Goal: Navigation & Orientation: Find specific page/section

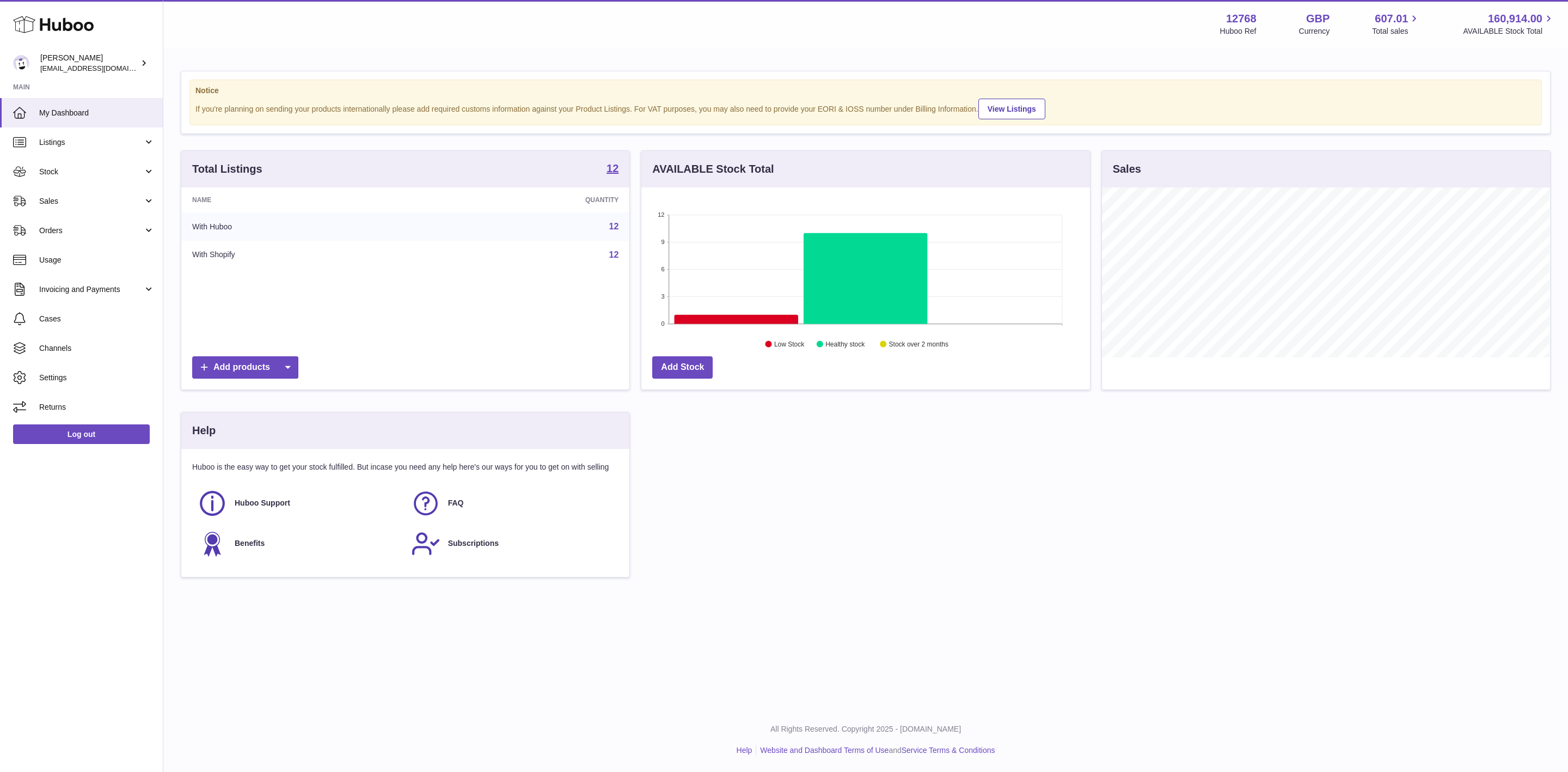
scroll to position [170, 447]
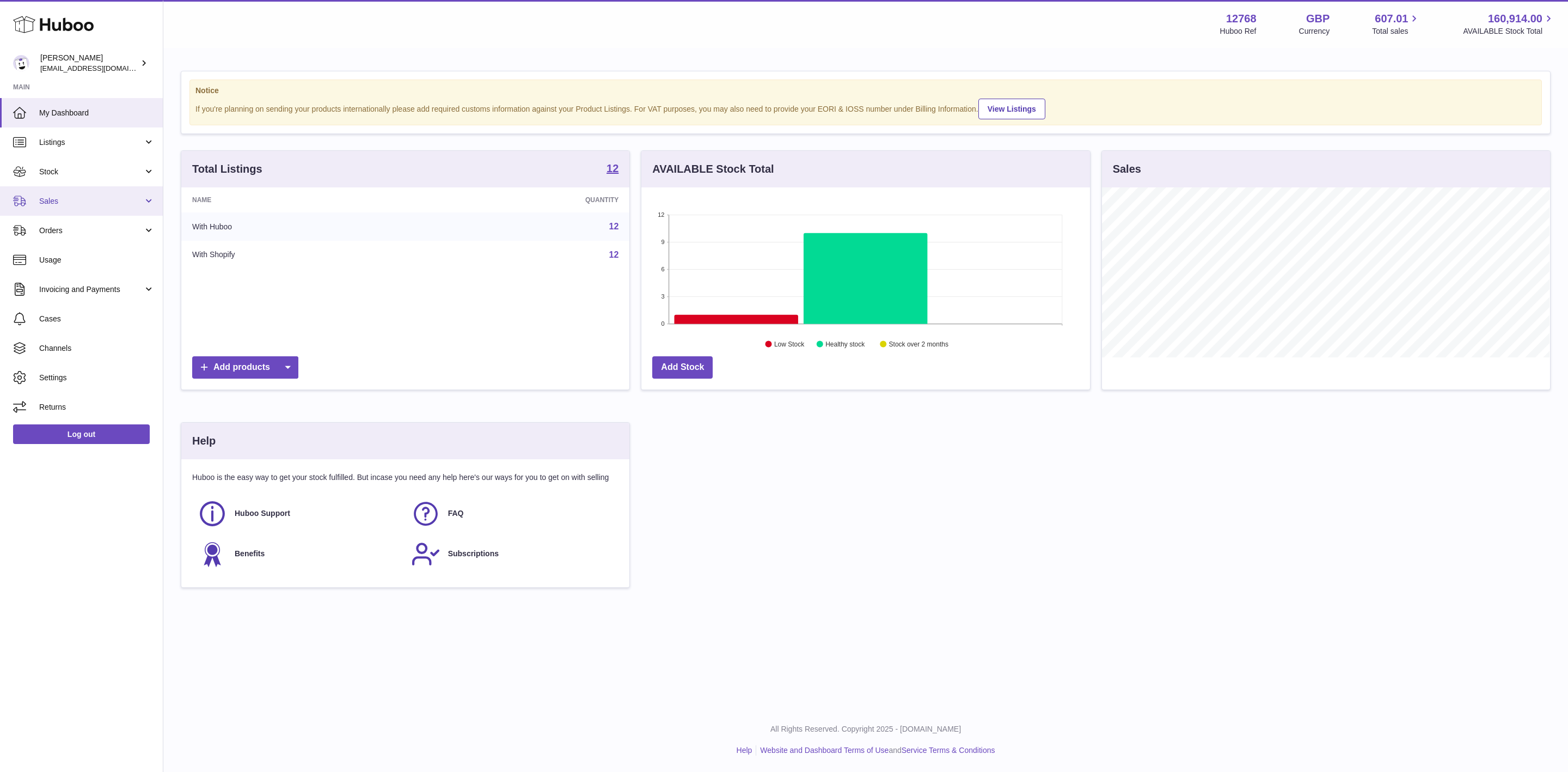
click at [86, 196] on span "Sales" at bounding box center [91, 201] width 104 height 10
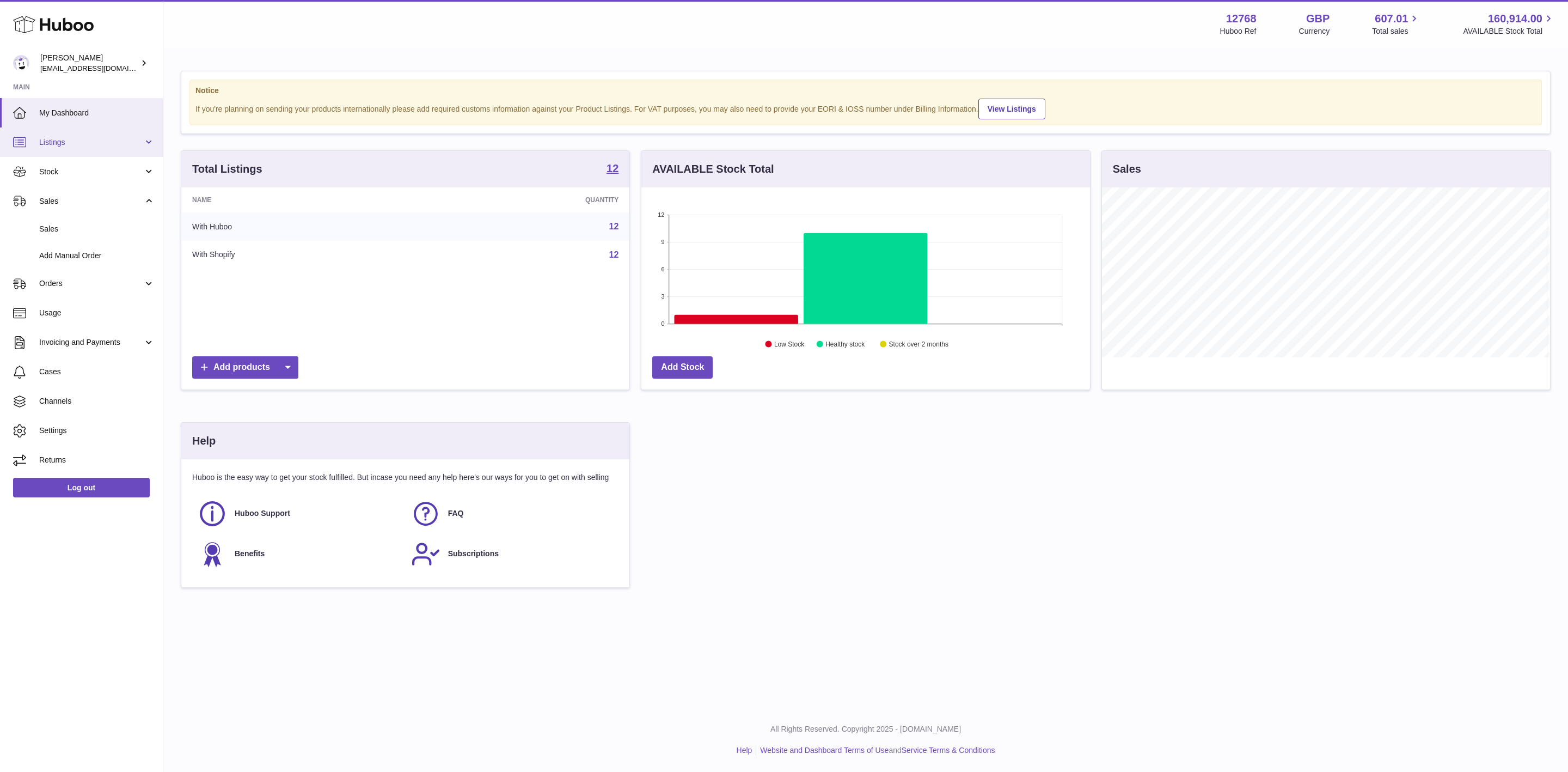
click at [64, 153] on link "Listings" at bounding box center [82, 142] width 163 height 29
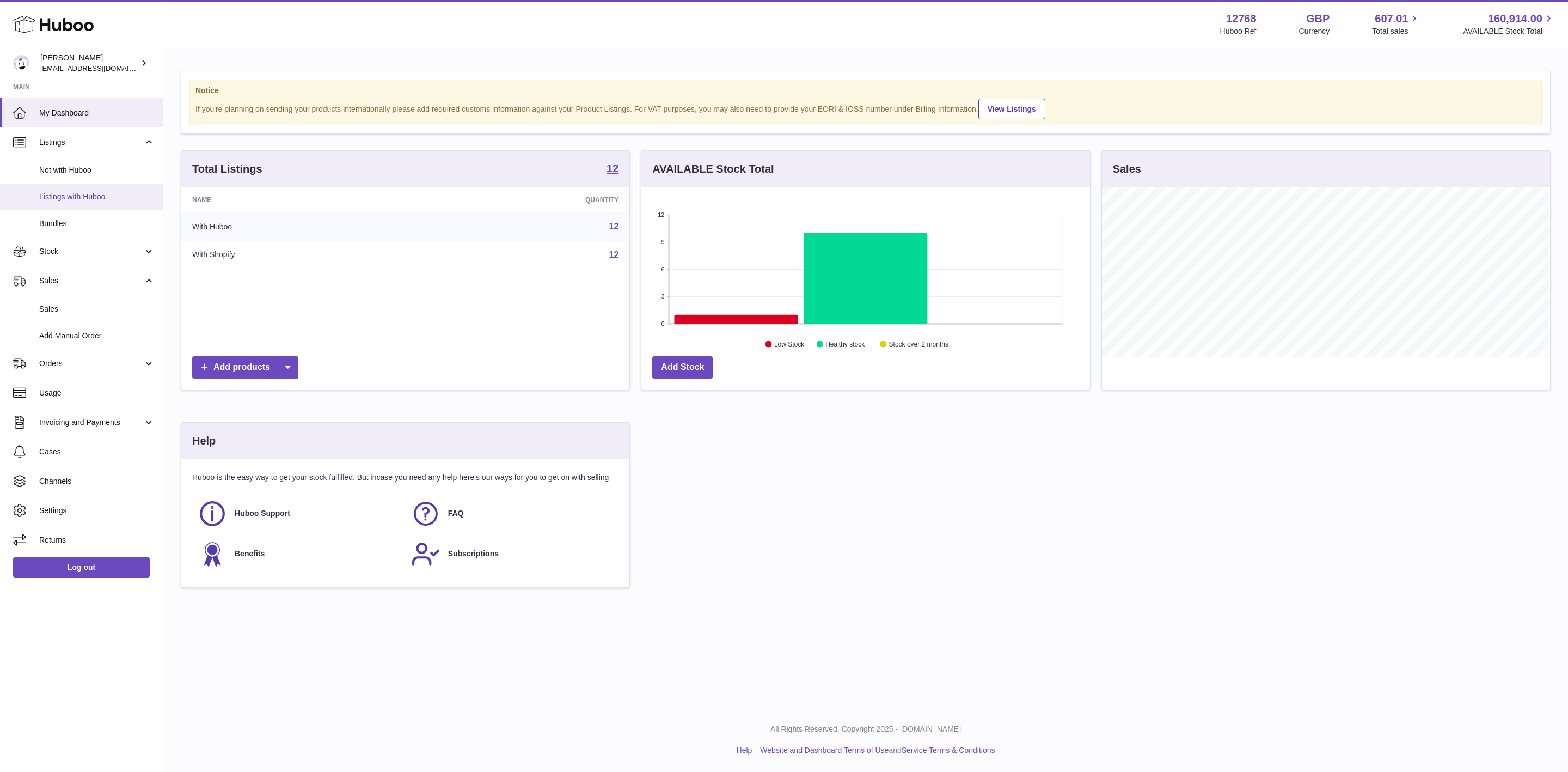
click at [86, 195] on span "Listings with Huboo" at bounding box center [97, 196] width 115 height 10
